Goal: Task Accomplishment & Management: Use online tool/utility

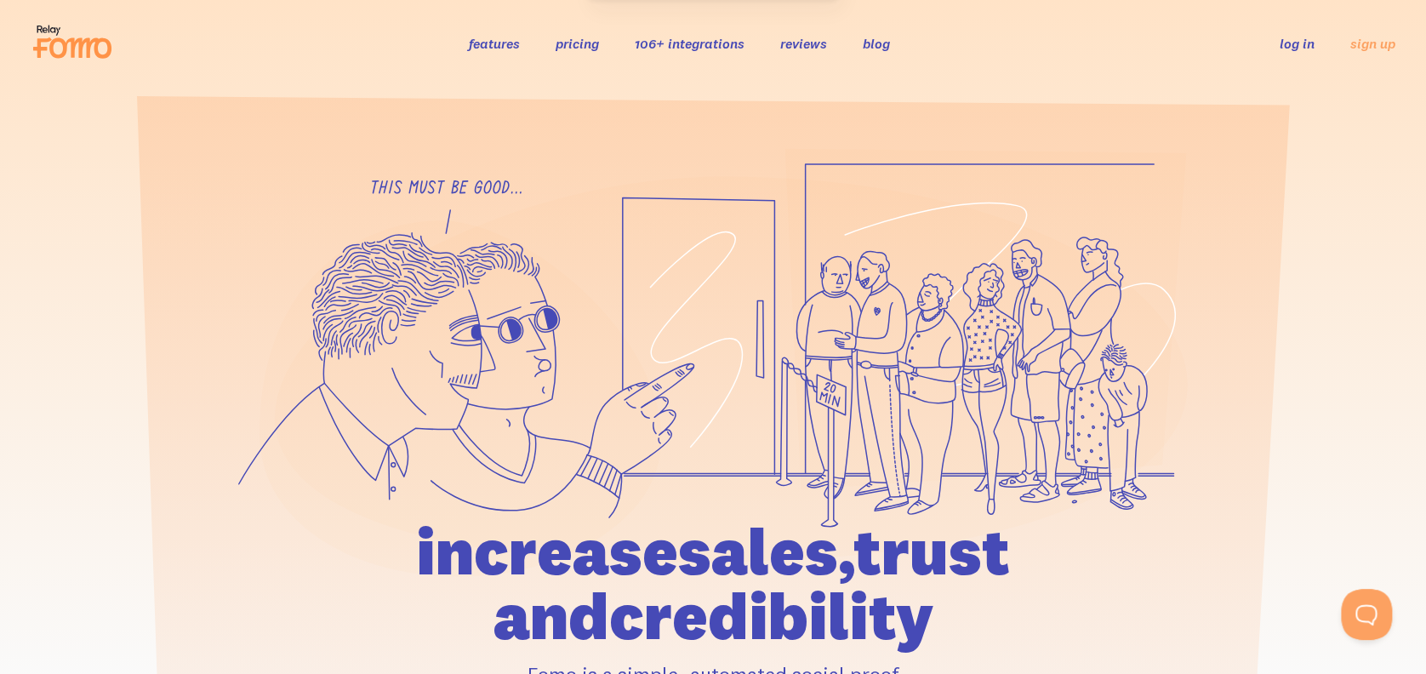
click at [1298, 37] on link "log in" at bounding box center [1297, 43] width 35 height 17
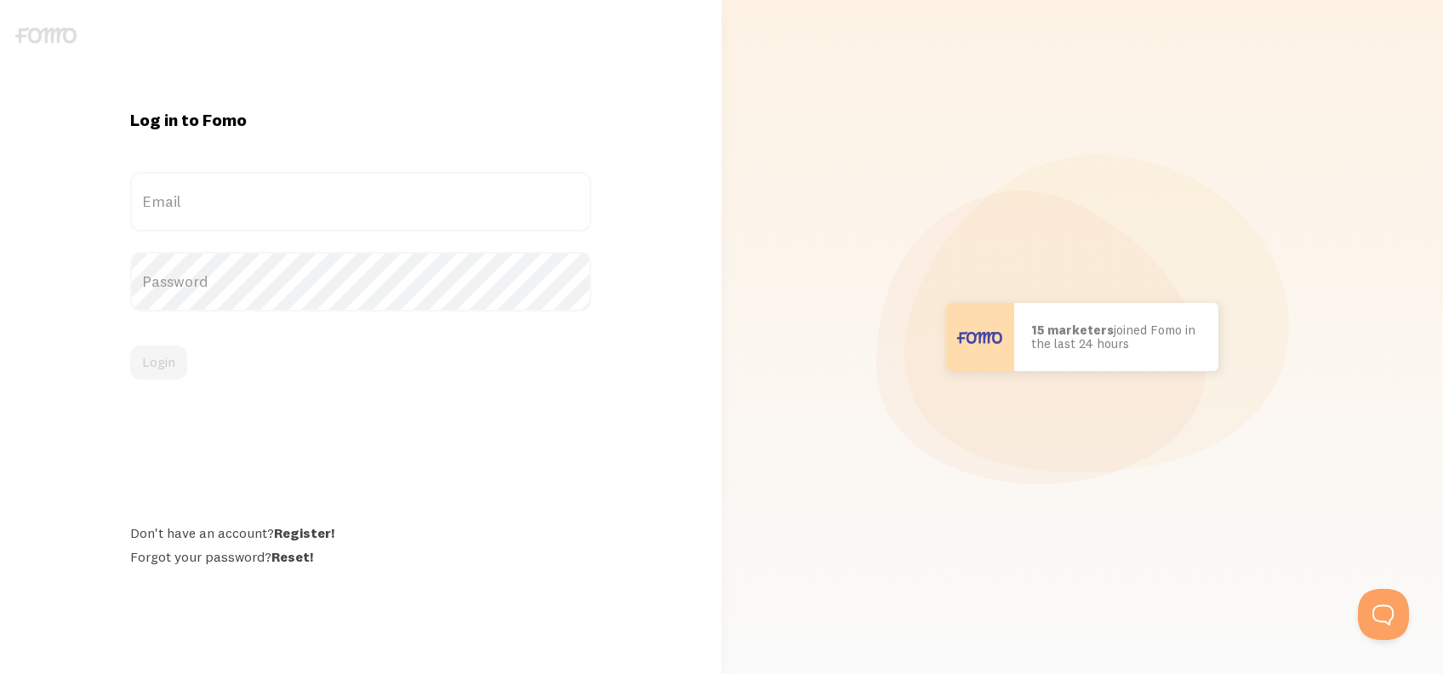
click at [224, 220] on label "Email" at bounding box center [360, 202] width 460 height 60
click at [224, 220] on input "Email" at bounding box center [360, 202] width 460 height 60
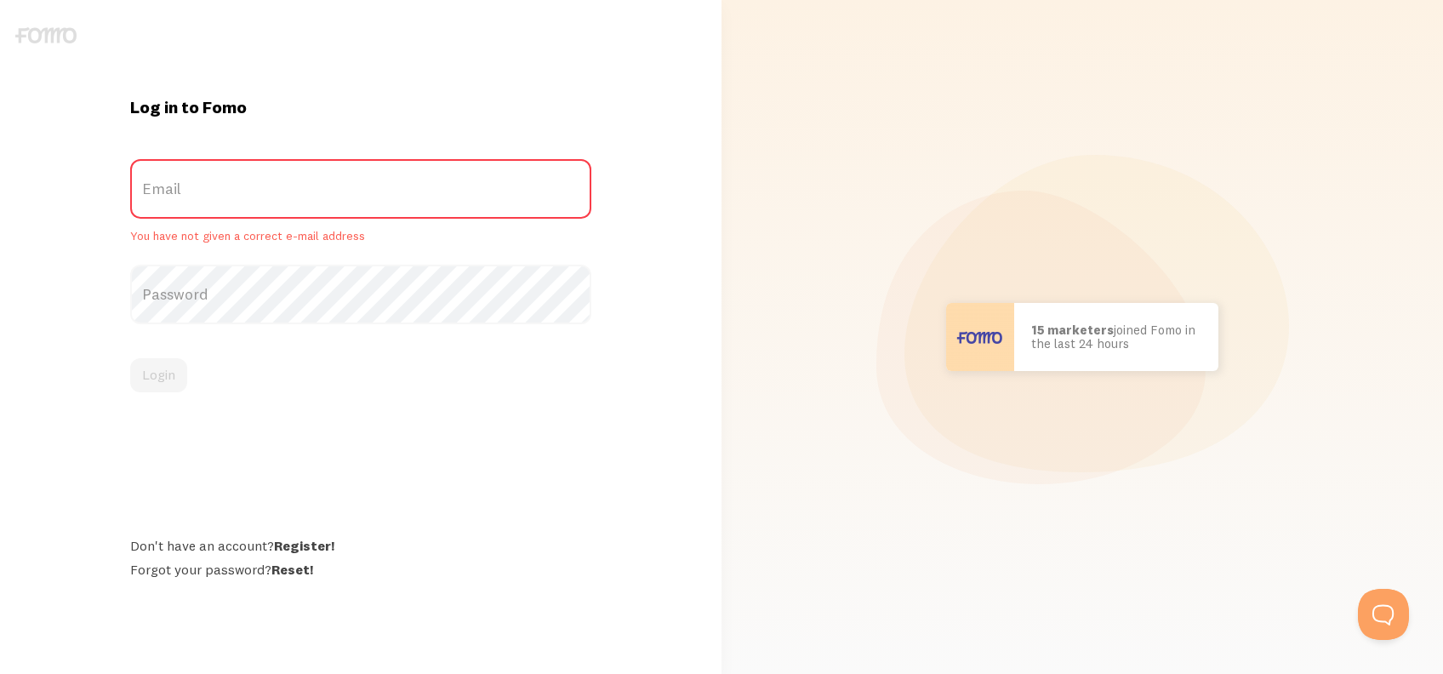
click at [211, 217] on label "Email" at bounding box center [360, 189] width 460 height 60
click at [211, 217] on input "Email" at bounding box center [360, 189] width 460 height 60
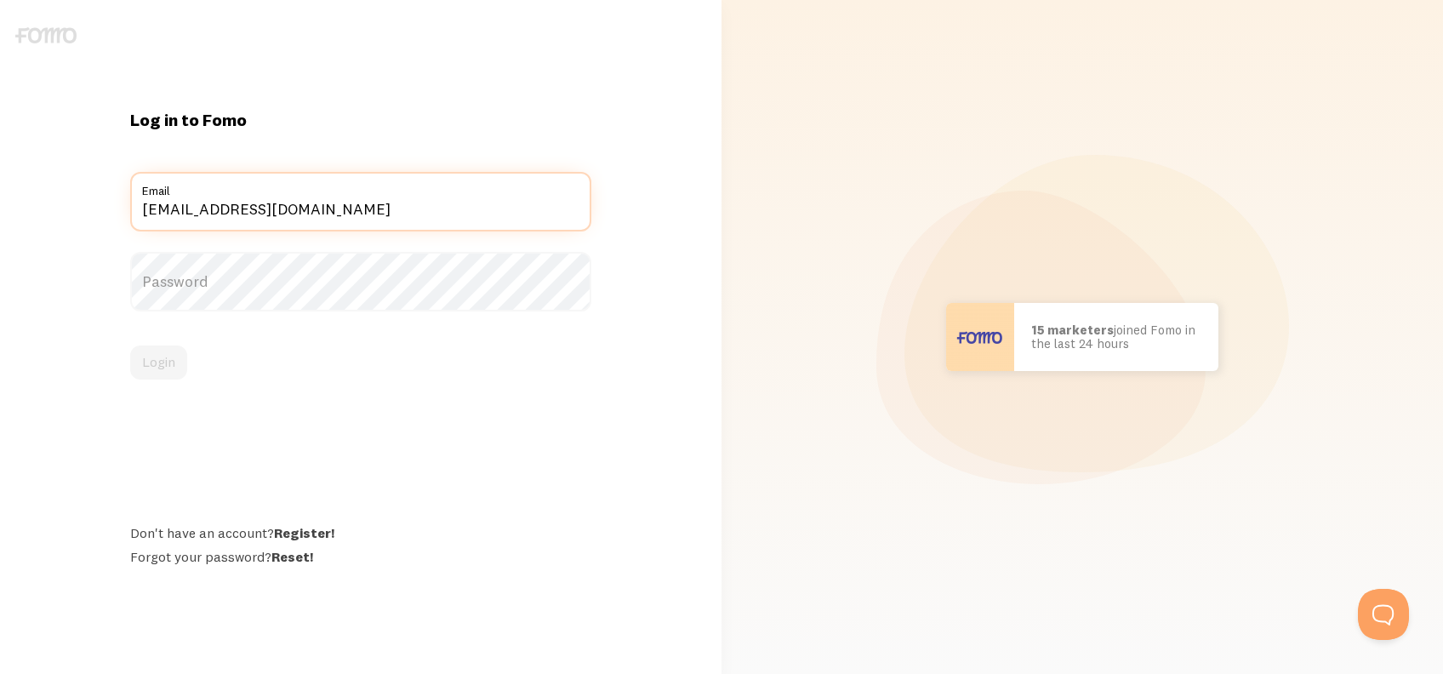
type input "[EMAIL_ADDRESS][DOMAIN_NAME]"
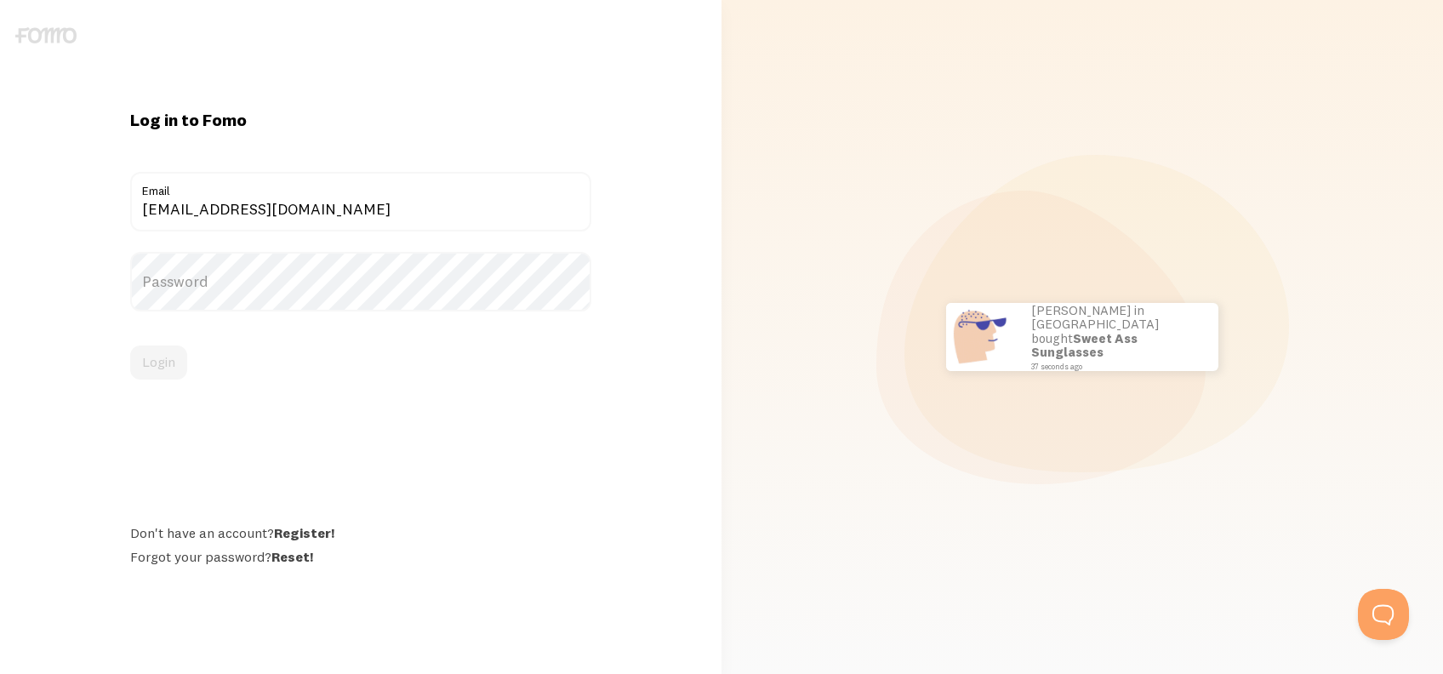
click at [254, 291] on label "Password" at bounding box center [360, 282] width 460 height 60
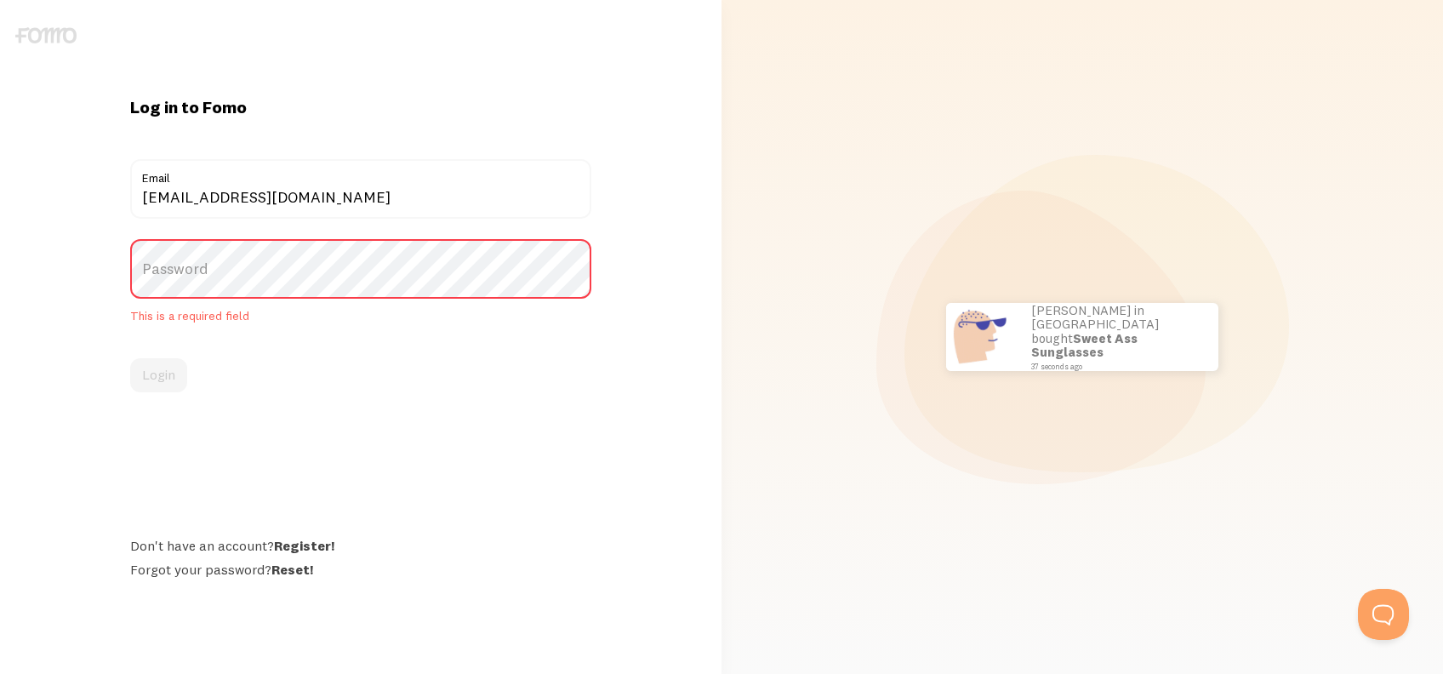
drag, startPoint x: 254, startPoint y: 291, endPoint x: 189, endPoint y: 268, distance: 69.4
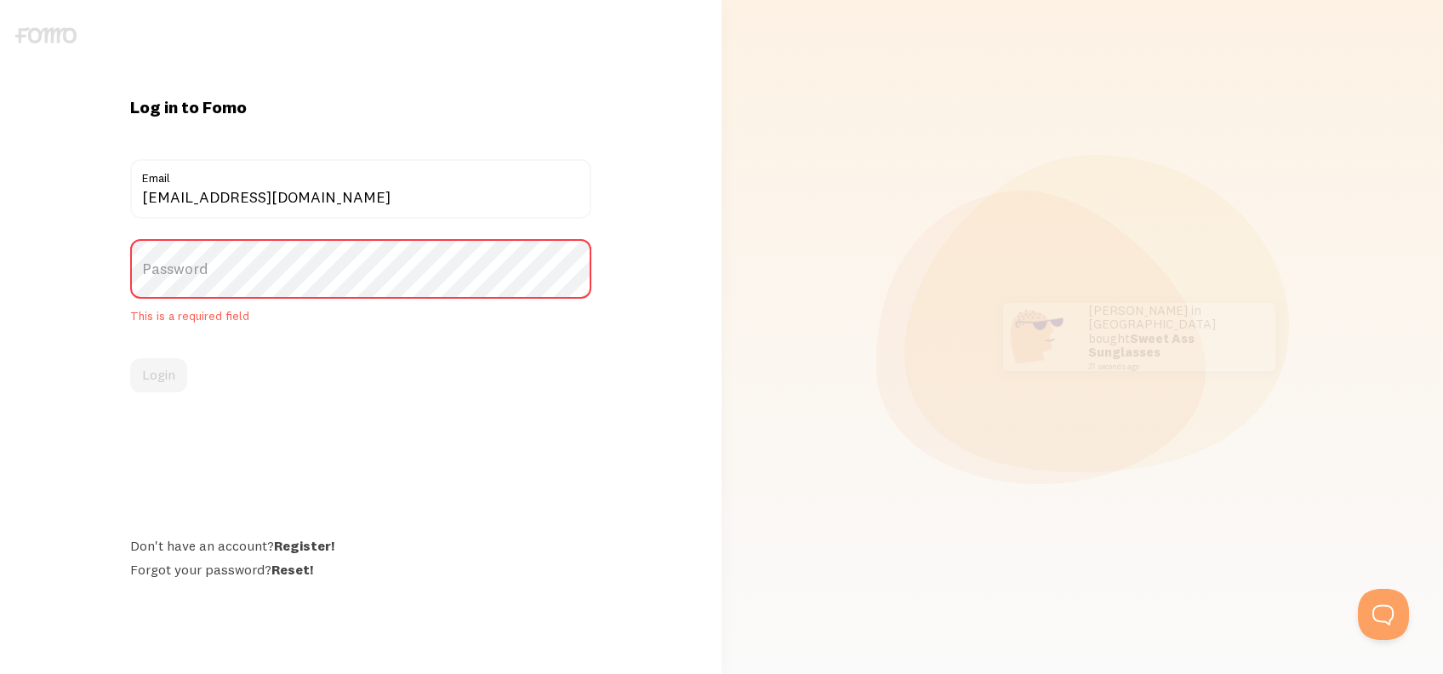
drag, startPoint x: 189, startPoint y: 268, endPoint x: 161, endPoint y: 259, distance: 29.6
click at [161, 259] on label "Password" at bounding box center [360, 269] width 460 height 60
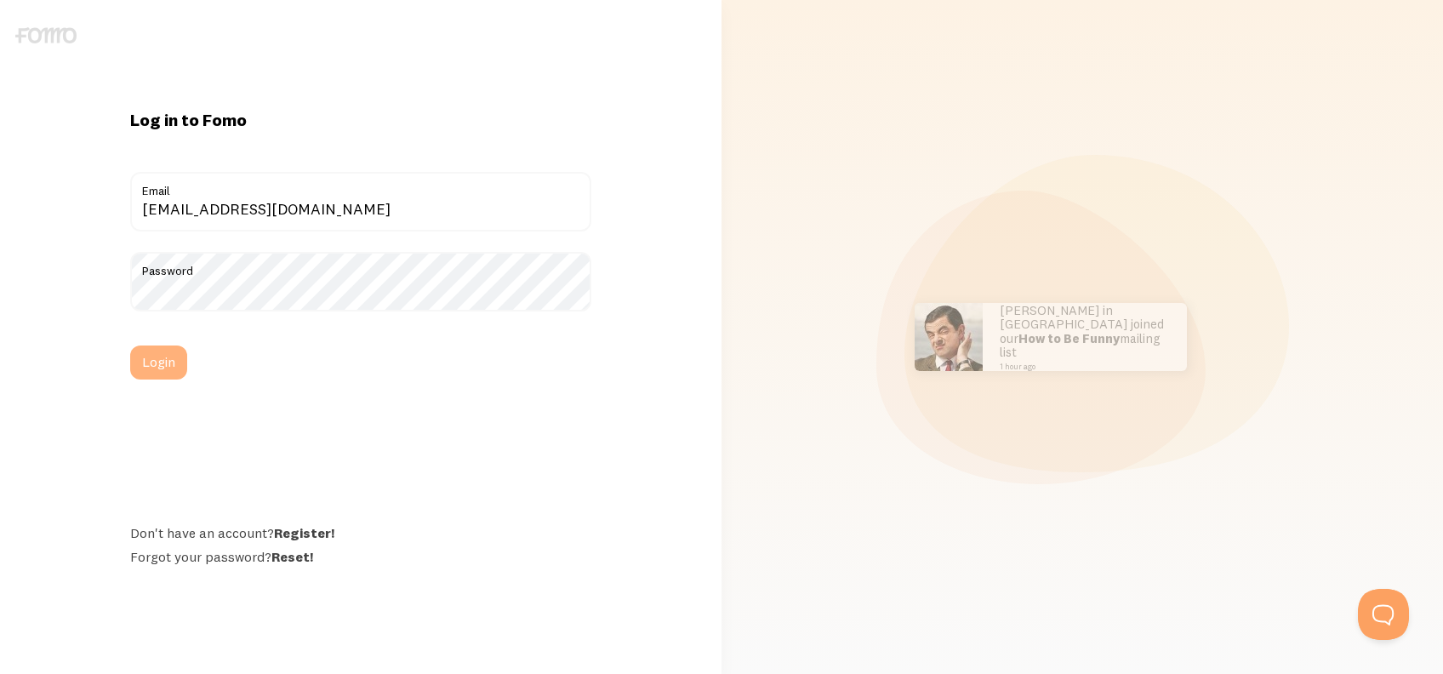
click at [170, 363] on button "Login" at bounding box center [158, 363] width 57 height 34
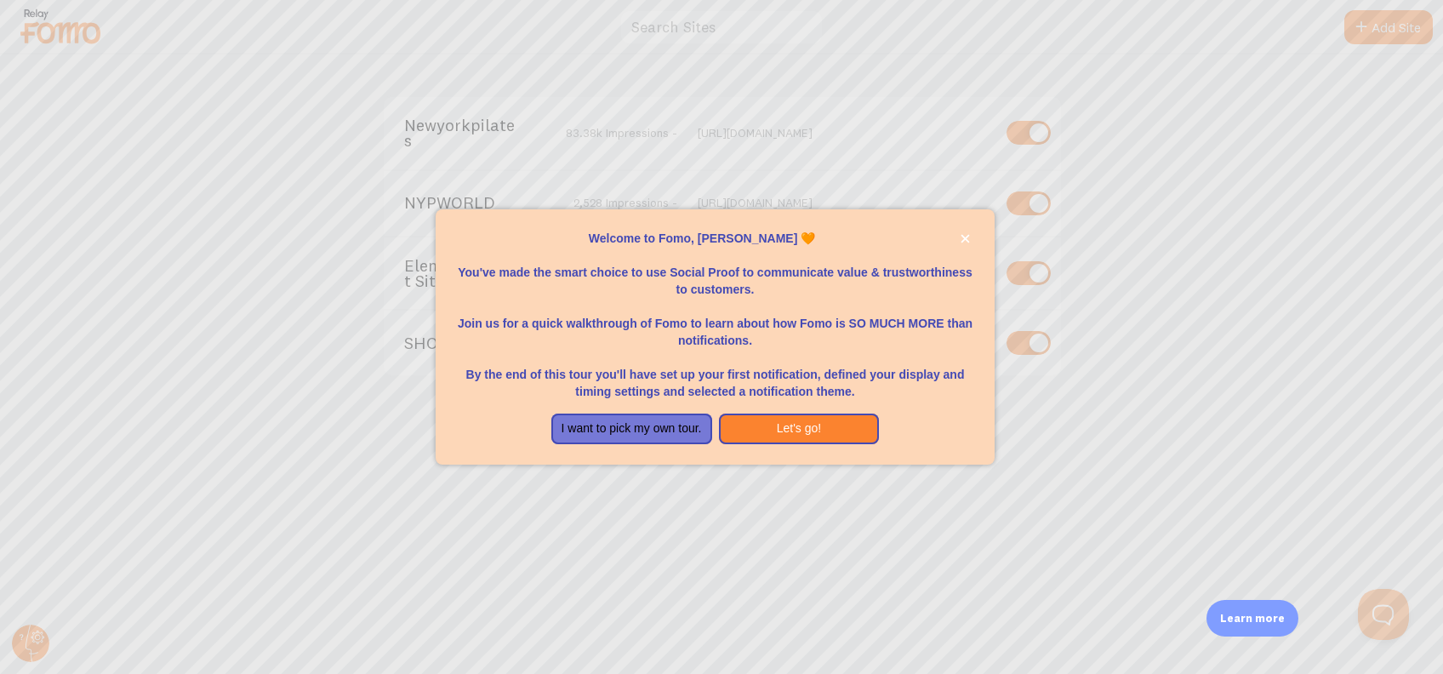
click at [776, 471] on div at bounding box center [721, 337] width 1443 height 674
click at [671, 434] on button "I want to pick my own tour." at bounding box center [631, 429] width 161 height 31
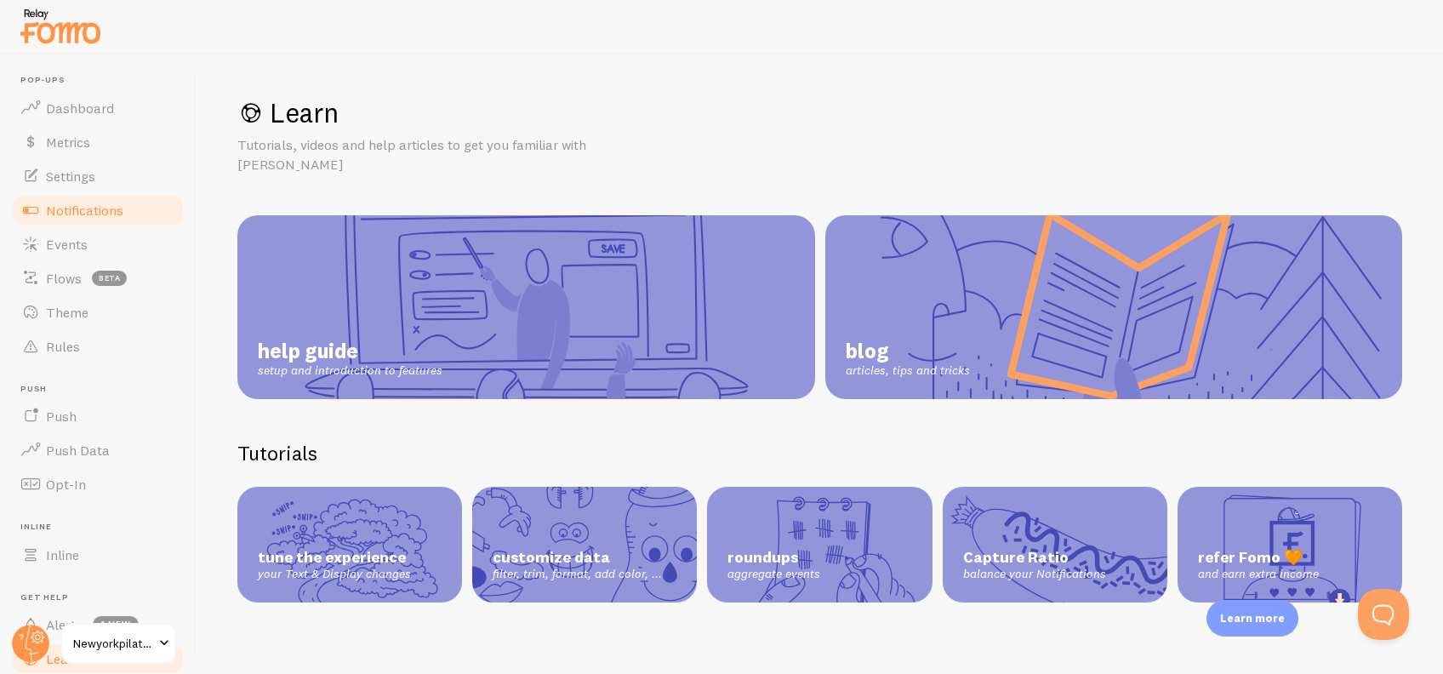
click at [112, 198] on link "Notifications" at bounding box center [97, 210] width 175 height 34
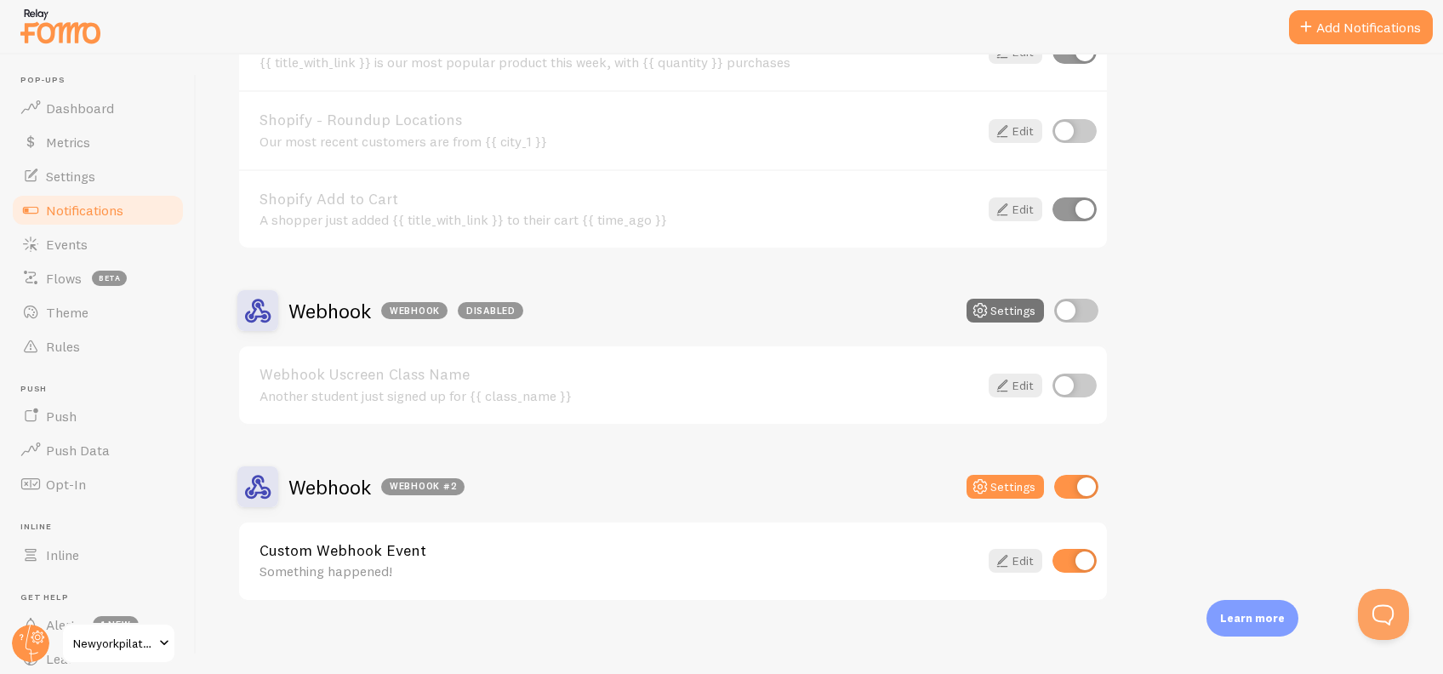
scroll to position [1905, 0]
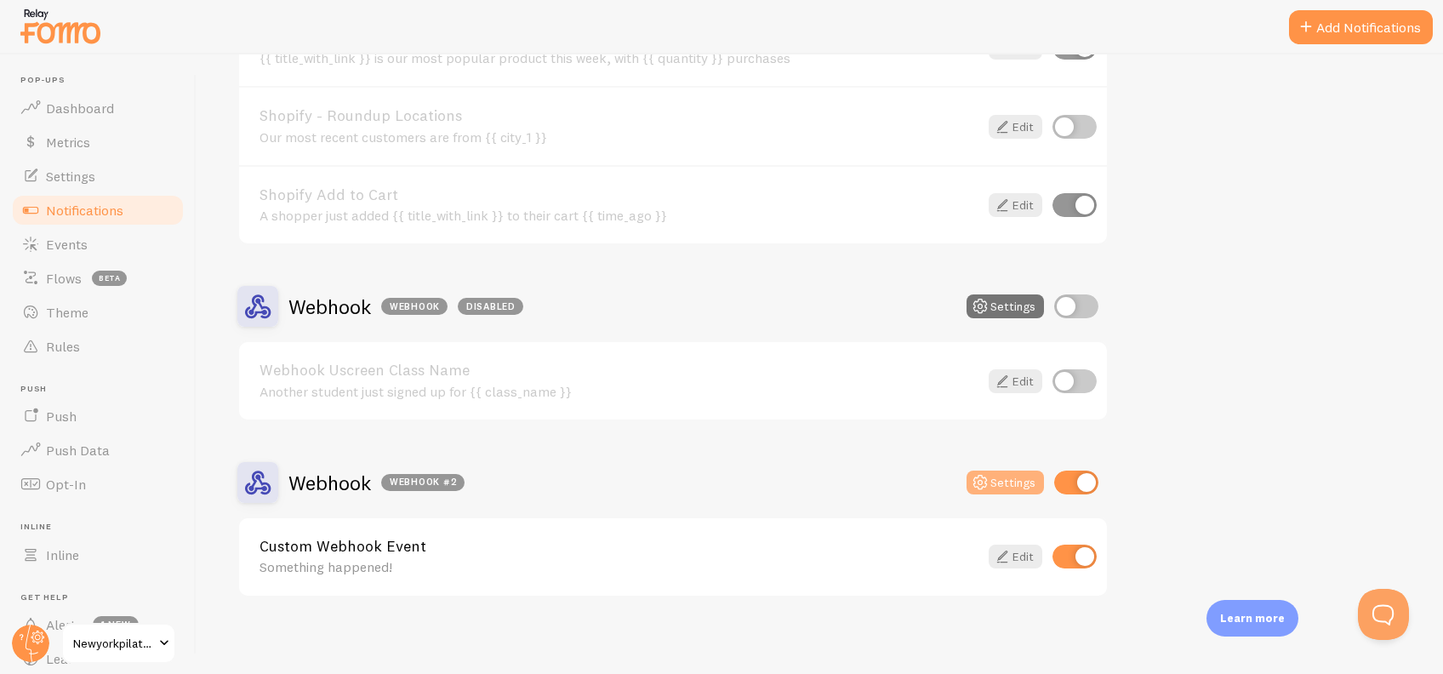
click at [1020, 472] on button "Settings" at bounding box center [1005, 483] width 77 height 24
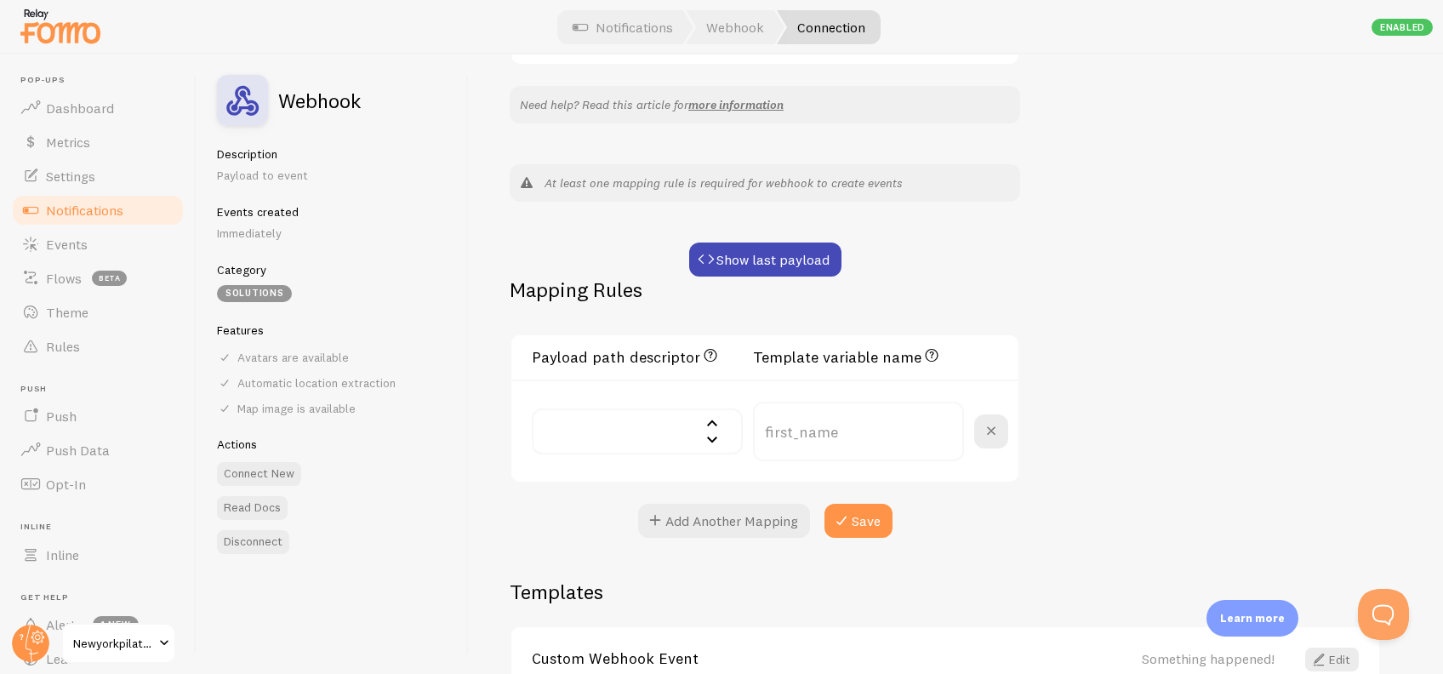
scroll to position [340, 0]
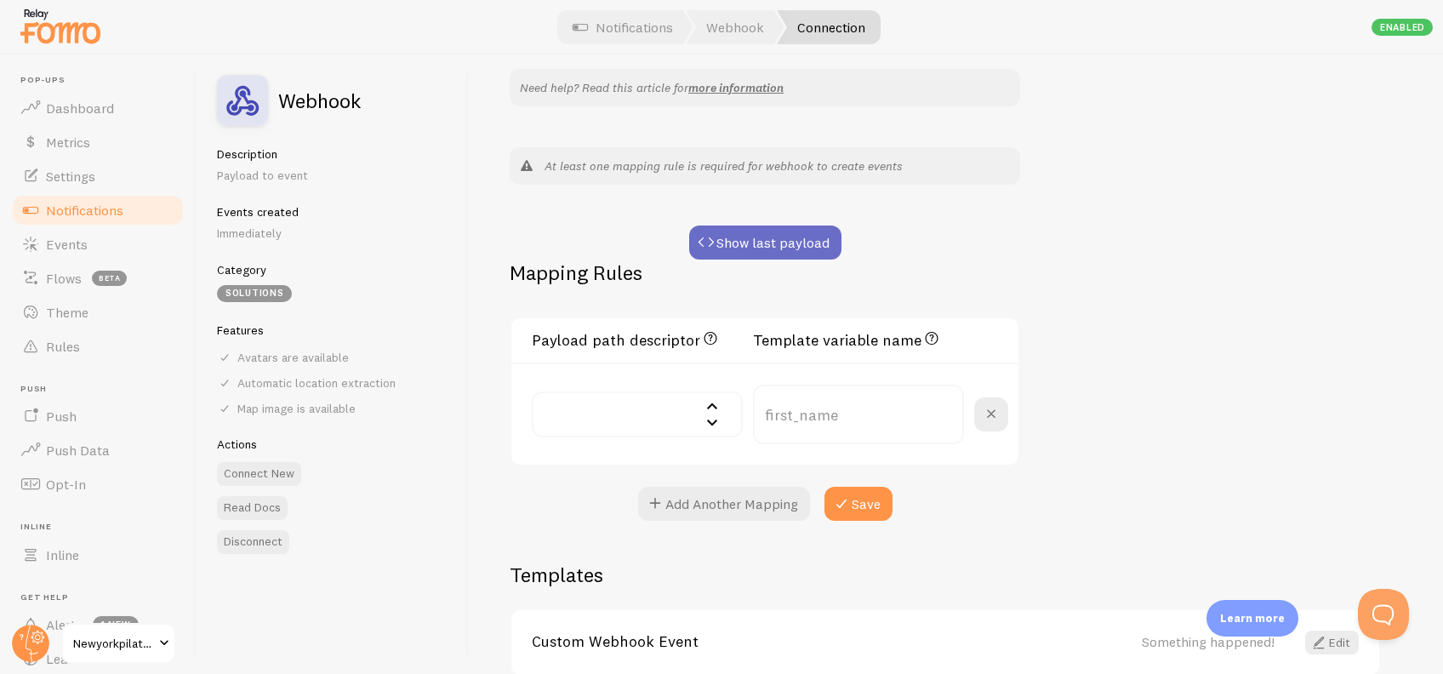
click at [786, 245] on button "Show last payload" at bounding box center [765, 243] width 152 height 34
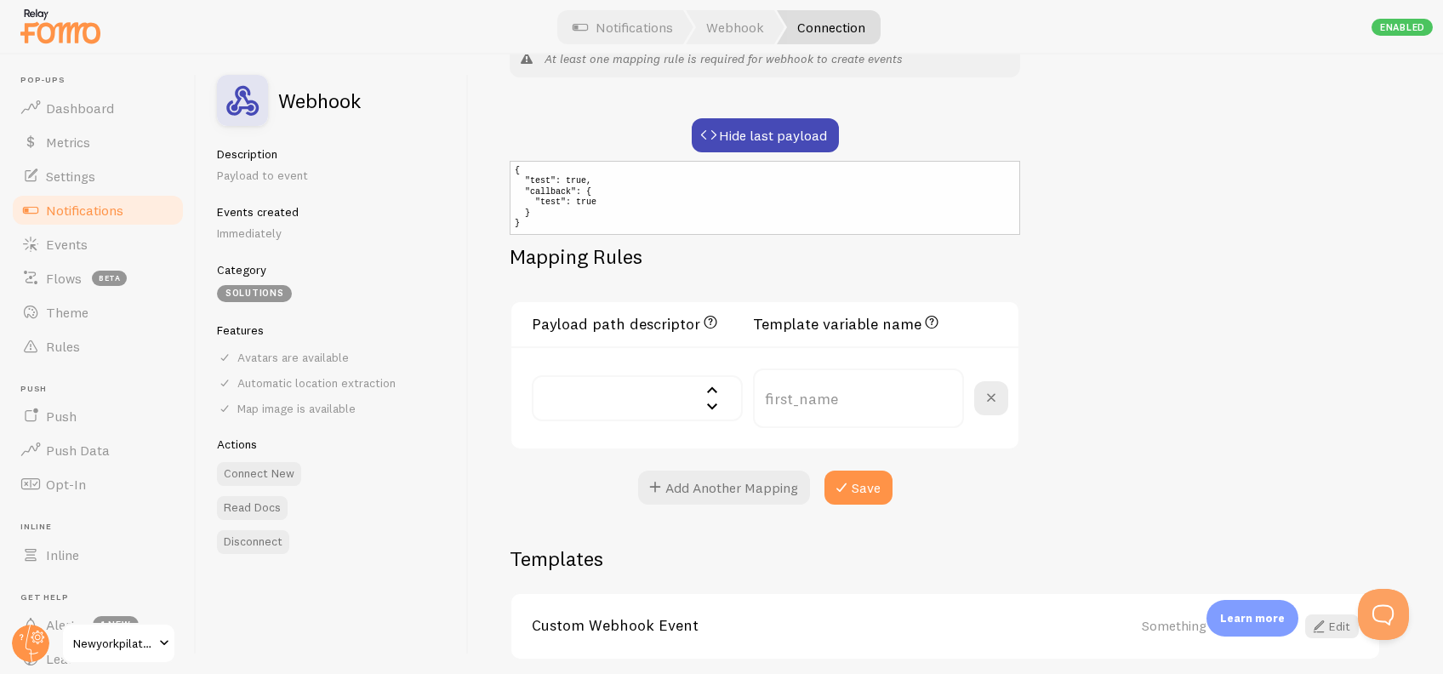
scroll to position [454, 0]
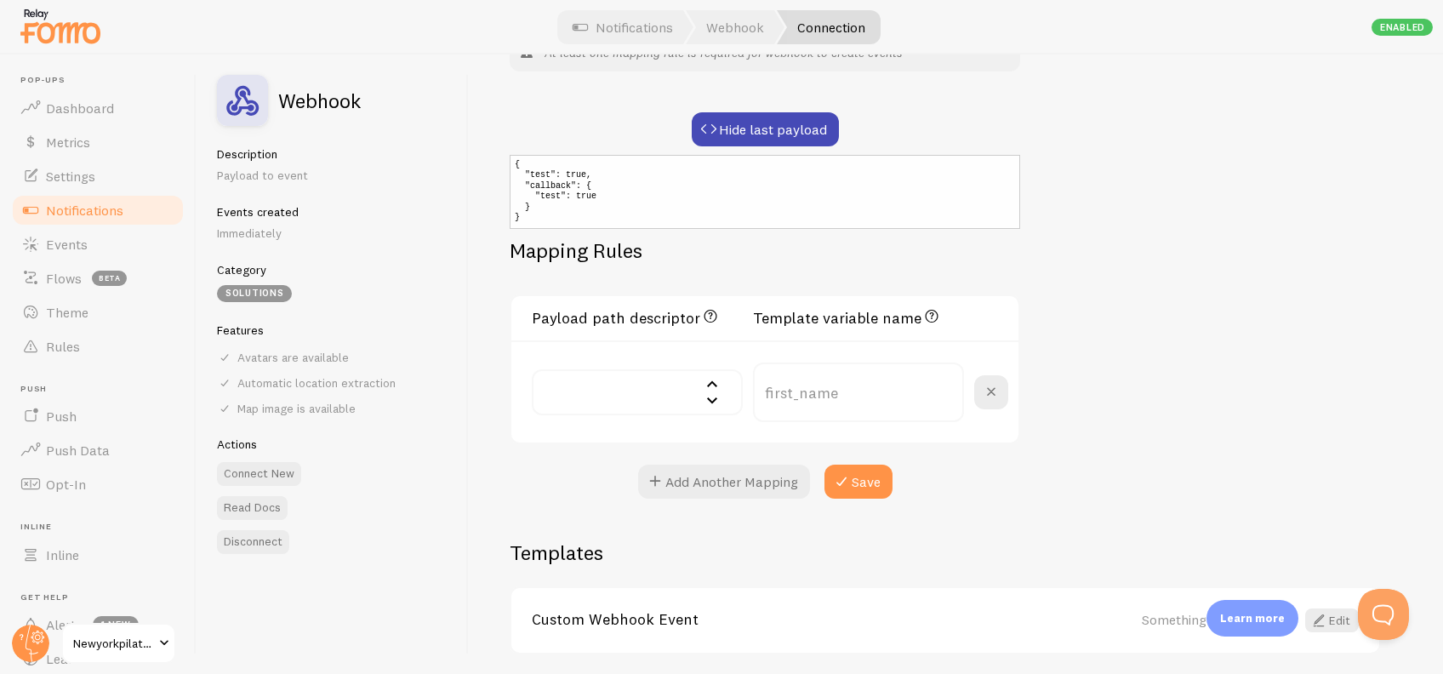
click at [576, 369] on input "text" at bounding box center [637, 392] width 211 height 46
click at [1202, 326] on div "Webhook #2 Connection name save Settings Connection Connection enabled Disabled…" at bounding box center [956, 364] width 974 height 620
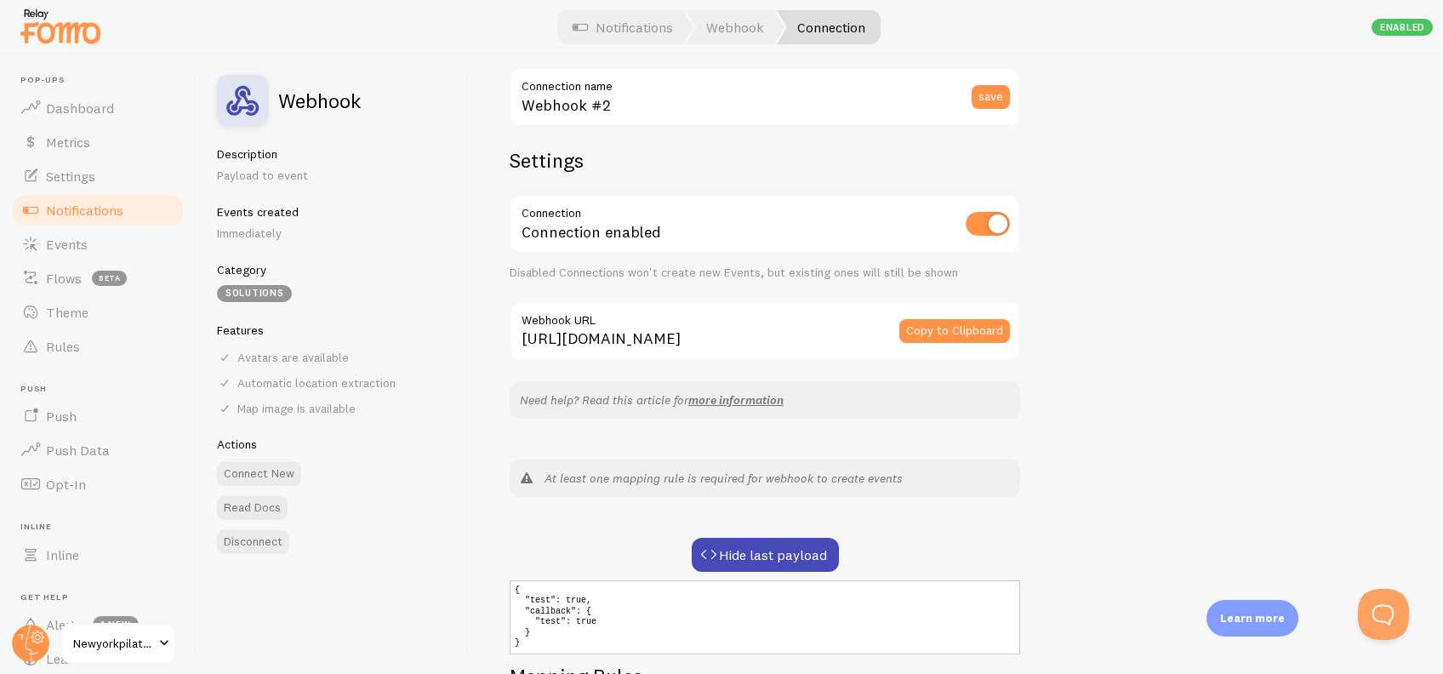
scroll to position [0, 0]
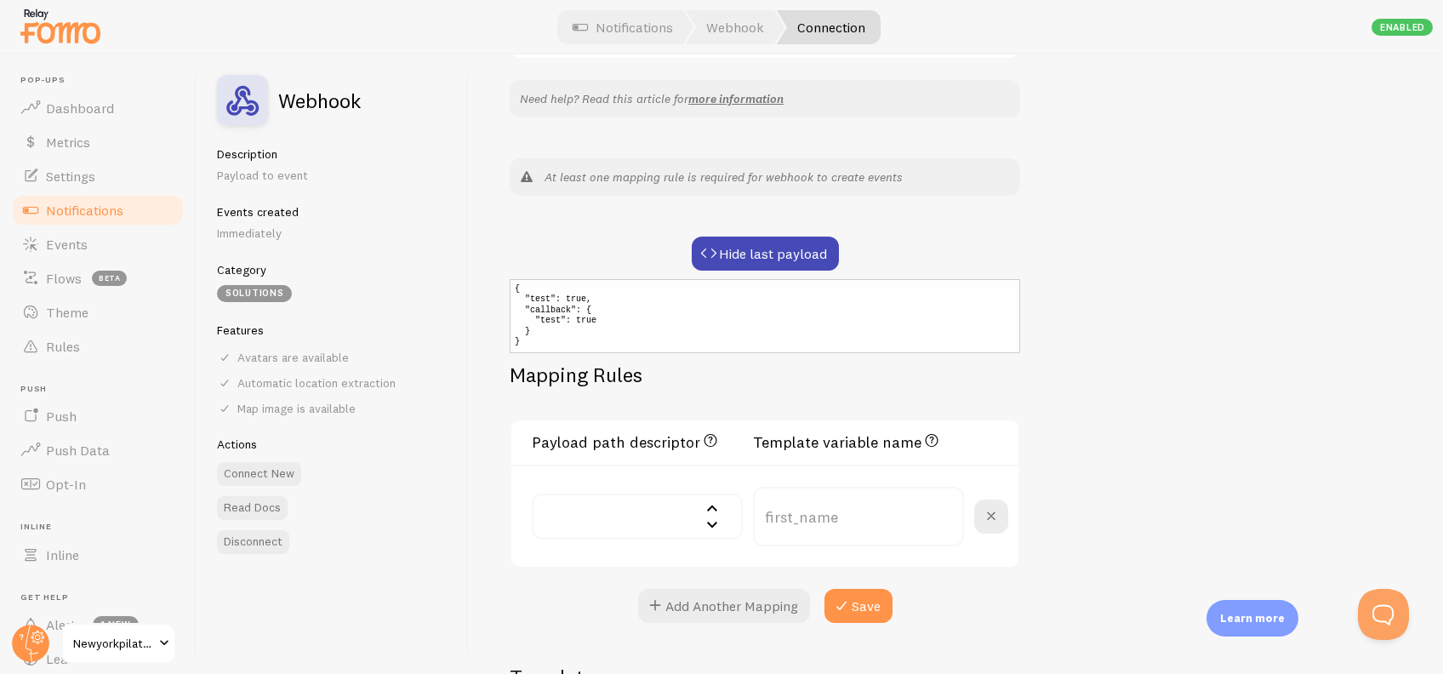
scroll to position [340, 0]
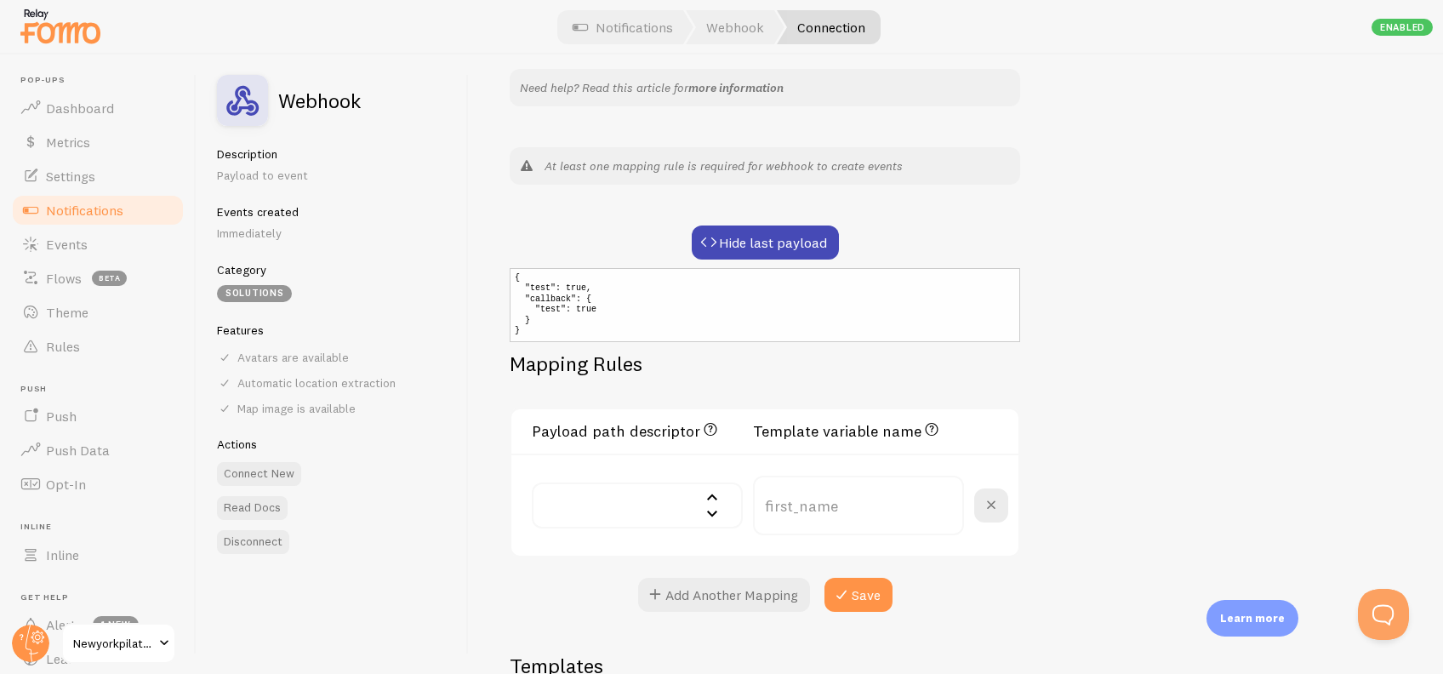
click at [729, 85] on link "more information" at bounding box center [735, 87] width 95 height 15
